Goal: Information Seeking & Learning: Learn about a topic

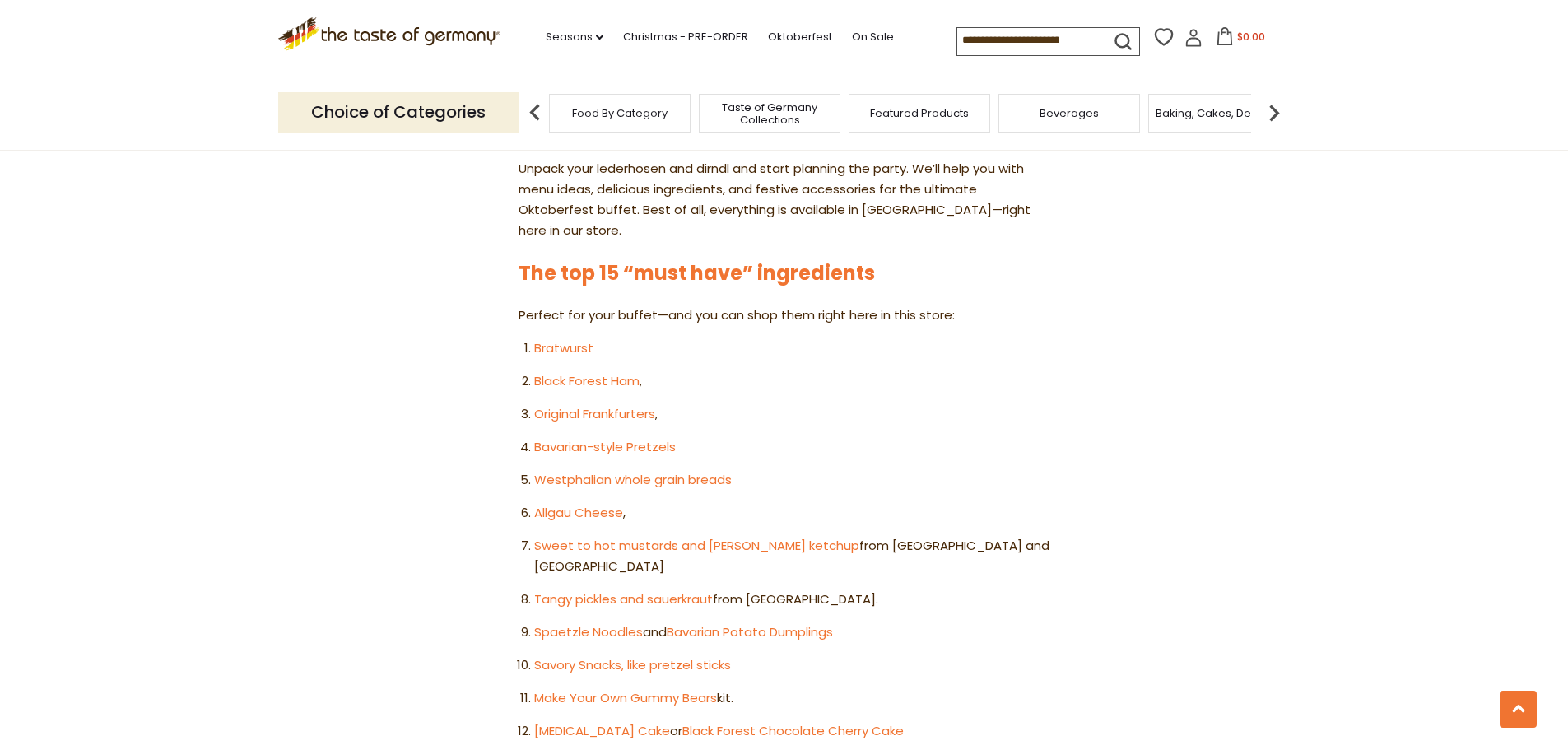
scroll to position [823, 0]
click at [564, 341] on link "Bratwurst" at bounding box center [563, 349] width 59 height 17
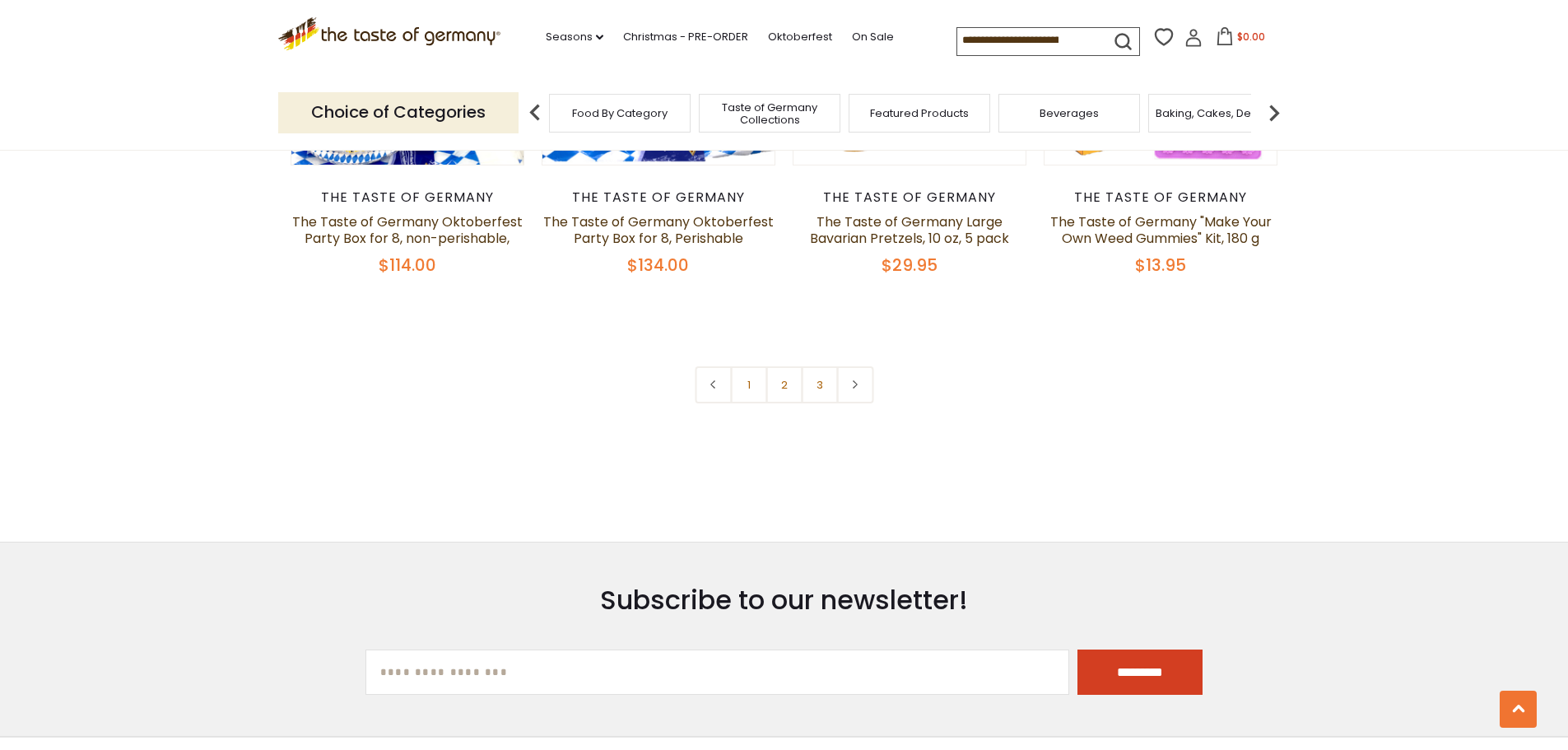
scroll to position [3704, 0]
